Goal: Information Seeking & Learning: Check status

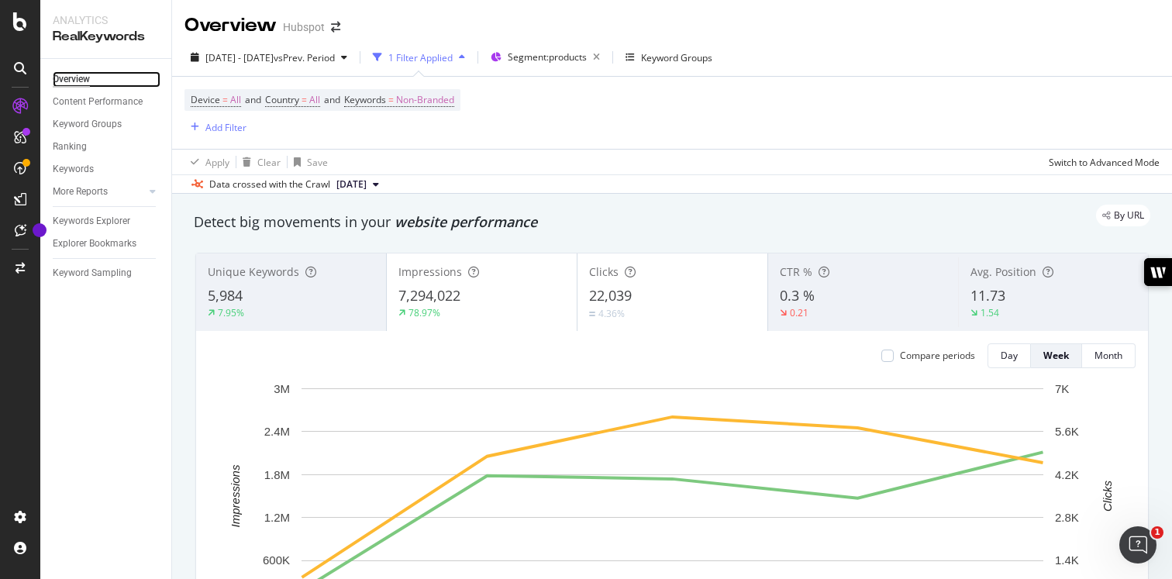
click at [86, 81] on div "Overview" at bounding box center [71, 79] width 37 height 16
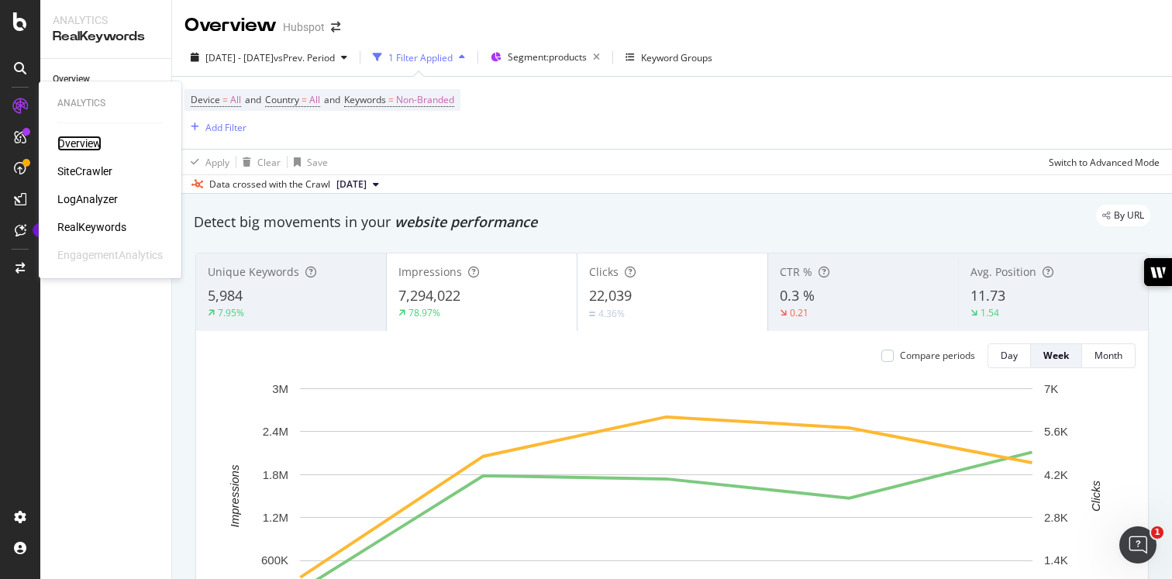
click at [72, 150] on div "Overview" at bounding box center [79, 144] width 44 height 16
